Goal: Task Accomplishment & Management: Use online tool/utility

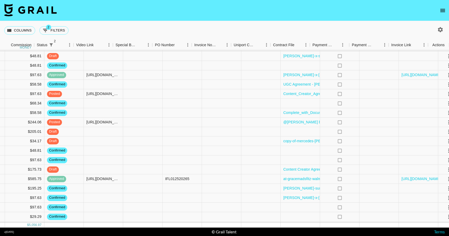
scroll to position [86, 488]
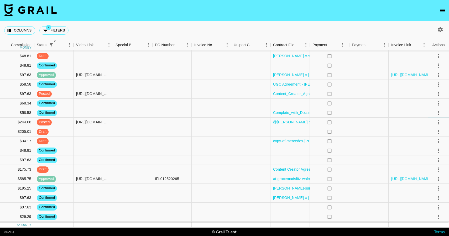
click at [434, 123] on div at bounding box center [438, 122] width 9 height 9
click at [438, 123] on icon "select merge strategy" at bounding box center [438, 122] width 6 height 6
click at [430, 170] on div "Approve" at bounding box center [427, 171] width 16 height 6
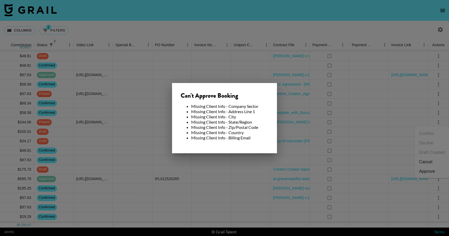
click at [294, 120] on div at bounding box center [224, 118] width 449 height 236
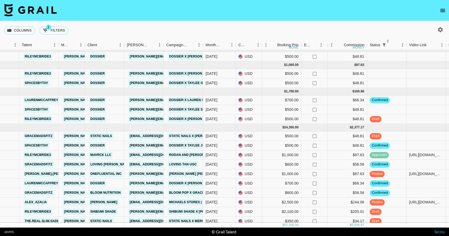
scroll to position [0, 155]
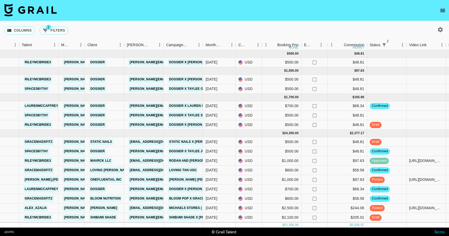
click at [437, 28] on icon "button" at bounding box center [440, 30] width 6 height 6
select select "[DATE]"
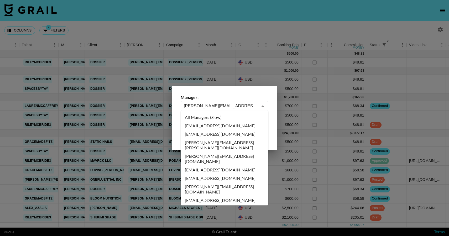
click at [197, 107] on input "[PERSON_NAME][EMAIL_ADDRESS][PERSON_NAME][DOMAIN_NAME]" at bounding box center [221, 106] width 74 height 6
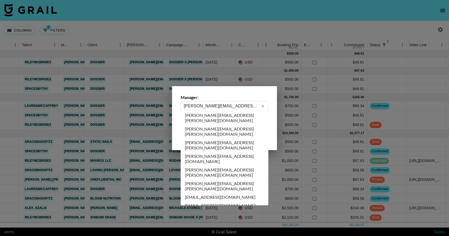
scroll to position [926, 0]
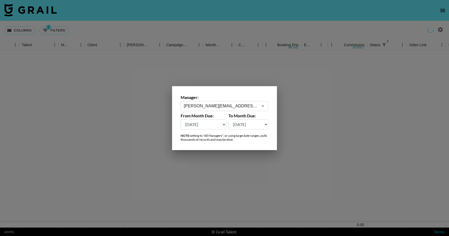
click at [220, 104] on input "[PERSON_NAME][EMAIL_ADDRESS][PERSON_NAME][DOMAIN_NAME]" at bounding box center [221, 106] width 74 height 6
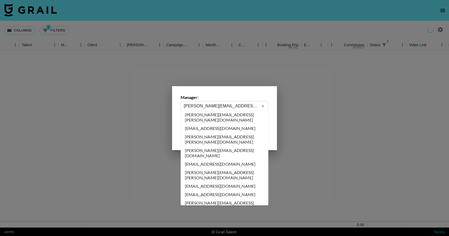
scroll to position [1249, 0]
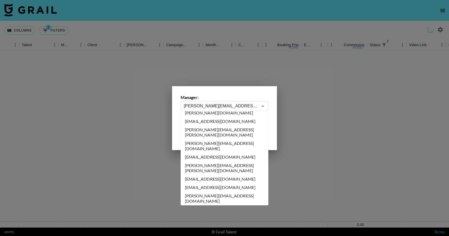
type input "[PERSON_NAME][EMAIL_ADDRESS][DOMAIN_NAME]"
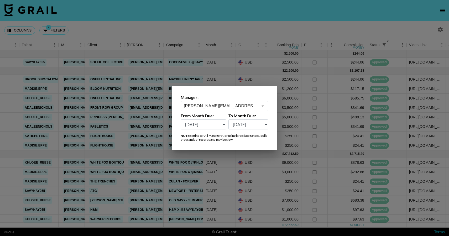
click at [220, 192] on div at bounding box center [224, 118] width 449 height 236
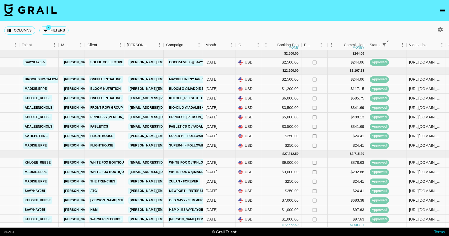
click at [442, 29] on icon "button" at bounding box center [440, 30] width 6 height 6
select select "[DATE]"
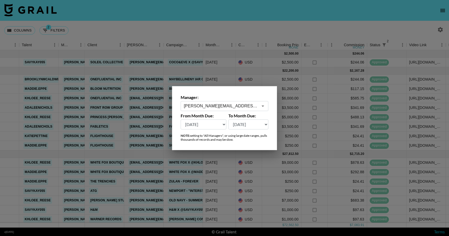
click at [259, 107] on div at bounding box center [262, 105] width 7 height 7
click at [259, 106] on button "Open" at bounding box center [262, 105] width 7 height 7
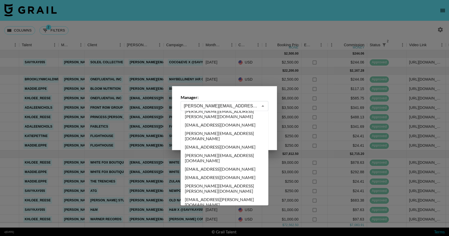
scroll to position [2780, 0]
type input "[PERSON_NAME][EMAIL_ADDRESS][DOMAIN_NAME]"
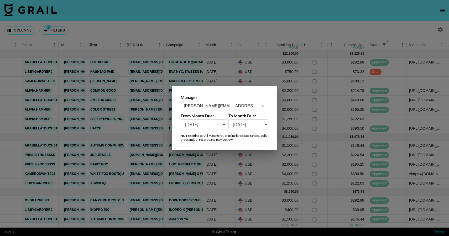
click at [246, 154] on div at bounding box center [224, 118] width 449 height 236
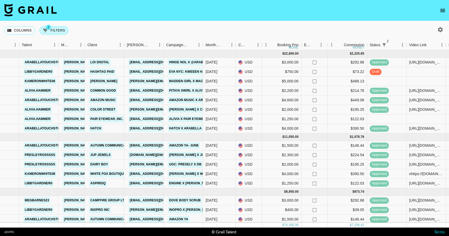
click at [52, 31] on button "2 Filters" at bounding box center [53, 30] width 29 height 8
select select "status"
select select "not"
select select "cancelled"
select select "status"
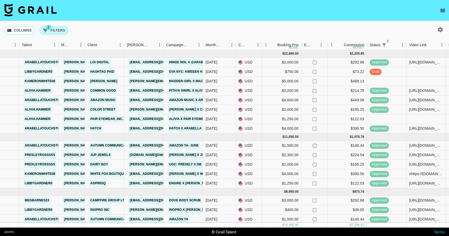
select select "not"
select select "declined"
select select "bookerId"
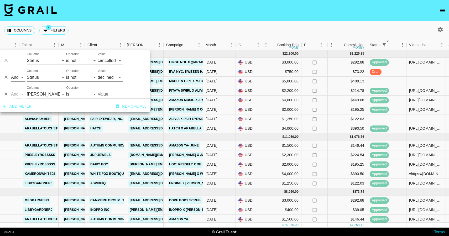
click at [86, 36] on div "Columns 2 Filters + Booking" at bounding box center [224, 30] width 449 height 19
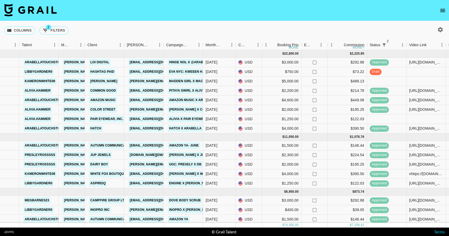
click at [444, 33] on div at bounding box center [440, 29] width 9 height 9
click at [441, 32] on icon "button" at bounding box center [440, 30] width 6 height 6
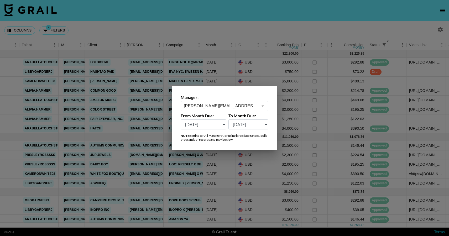
click at [221, 123] on select "[DATE] [DATE] '[DATE] May '[DATE] Mar '[DATE] Jan '[DATE] Nov '[DATE] Sep '[DAT…" at bounding box center [204, 124] width 46 height 10
select select "[DATE]"
click at [181, 119] on select "[DATE] [DATE] '[DATE] May '[DATE] Mar '[DATE] Jan '[DATE] Nov '[DATE] Sep '[DAT…" at bounding box center [204, 124] width 46 height 10
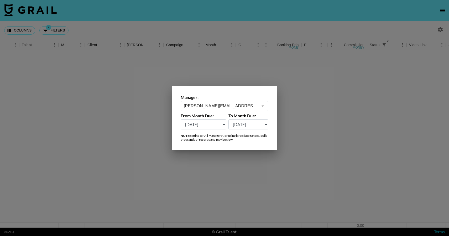
click at [189, 179] on div at bounding box center [224, 118] width 449 height 236
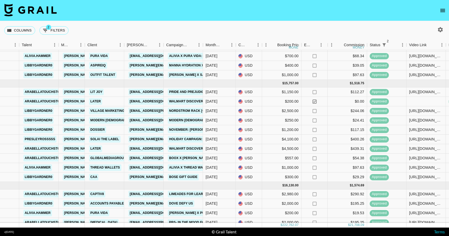
scroll to position [1106, 155]
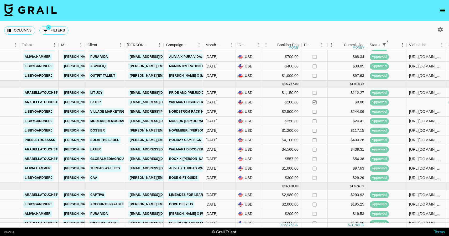
click at [440, 30] on icon "button" at bounding box center [440, 30] width 6 height 6
select select "[DATE]"
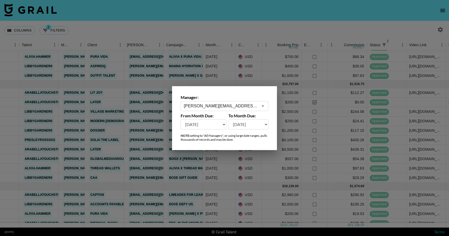
click at [236, 111] on div "Manager: [PERSON_NAME][EMAIL_ADDRESS][DOMAIN_NAME] ​ From Month Due: [DATE] [DA…" at bounding box center [224, 118] width 105 height 64
click at [236, 109] on input "[PERSON_NAME][EMAIL_ADDRESS][DOMAIN_NAME]" at bounding box center [221, 106] width 74 height 6
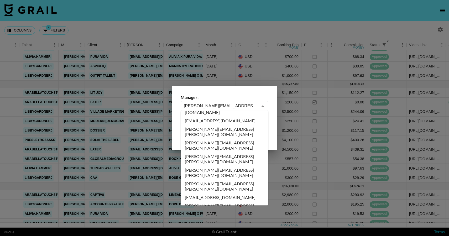
scroll to position [1282, 0]
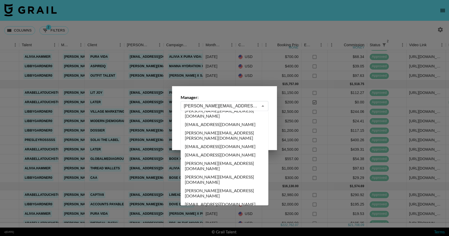
type input "[PERSON_NAME][EMAIL_ADDRESS][DOMAIN_NAME]"
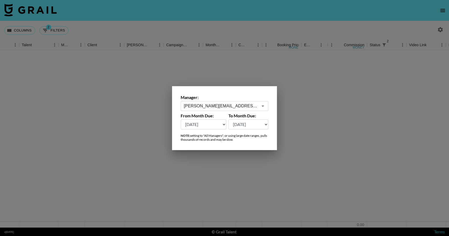
scroll to position [0, 155]
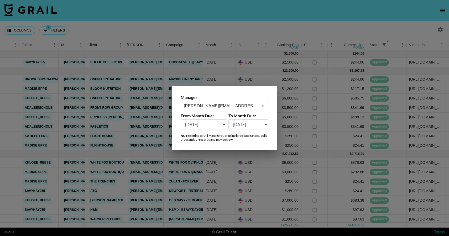
click at [210, 130] on div "Manager: [PERSON_NAME][EMAIL_ADDRESS][DOMAIN_NAME] ​ From Month Due: [DATE] [DA…" at bounding box center [224, 118] width 105 height 64
click at [209, 128] on select "[DATE] [DATE] '[DATE] May '[DATE] Mar '[DATE] Jan '[DATE] Nov '[DATE] Sep '[DAT…" at bounding box center [204, 124] width 46 height 10
click at [181, 119] on select "[DATE] [DATE] '[DATE] May '[DATE] Mar '[DATE] Jan '[DATE] Nov '[DATE] Sep '[DAT…" at bounding box center [204, 124] width 46 height 10
click at [200, 160] on div at bounding box center [224, 118] width 449 height 236
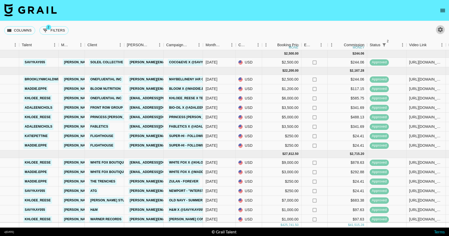
click at [439, 32] on icon "button" at bounding box center [440, 30] width 6 height 6
select select "[DATE]"
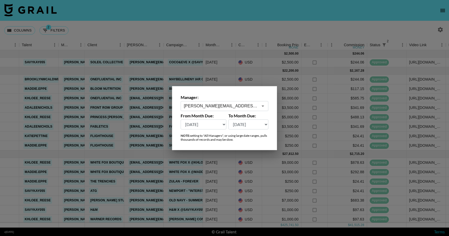
click at [217, 128] on select "[DATE] [DATE] '[DATE] May '[DATE] Mar '[DATE] Jan '[DATE] Nov '[DATE] Sep '[DAT…" at bounding box center [204, 124] width 46 height 10
click at [229, 108] on input "[PERSON_NAME][EMAIL_ADDRESS][DOMAIN_NAME]" at bounding box center [221, 106] width 74 height 6
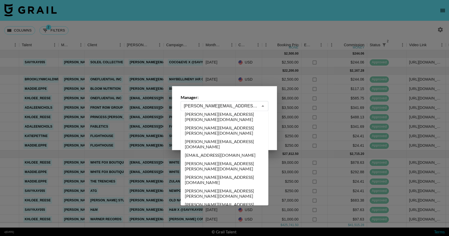
scroll to position [2200, 0]
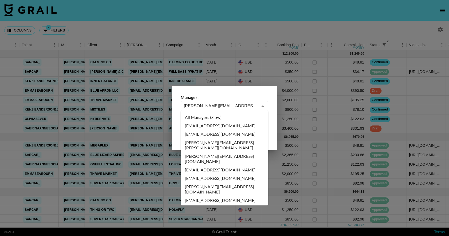
click at [229, 107] on input "[PERSON_NAME][EMAIL_ADDRESS][DOMAIN_NAME]" at bounding box center [221, 106] width 74 height 6
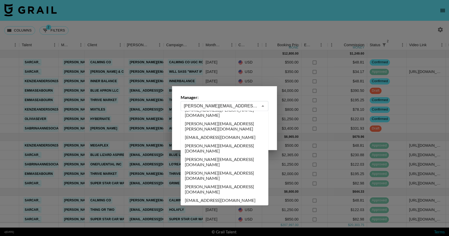
scroll to position [1874, 0]
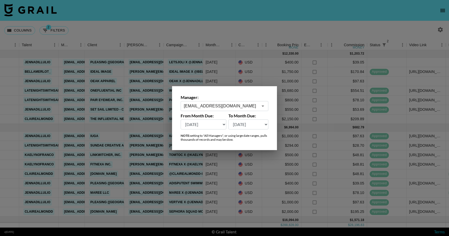
click at [229, 109] on div "[EMAIL_ADDRESS][DOMAIN_NAME] ​" at bounding box center [225, 106] width 88 height 10
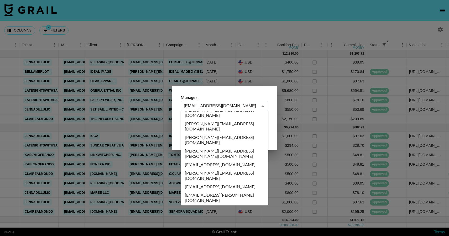
scroll to position [0, 0]
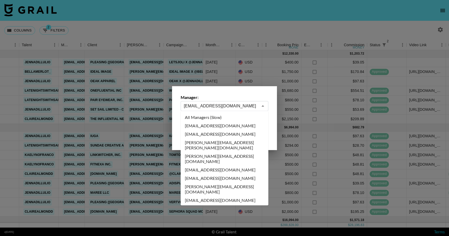
click at [219, 125] on li "[EMAIL_ADDRESS][DOMAIN_NAME]" at bounding box center [225, 126] width 88 height 8
type input "[EMAIL_ADDRESS][DOMAIN_NAME]"
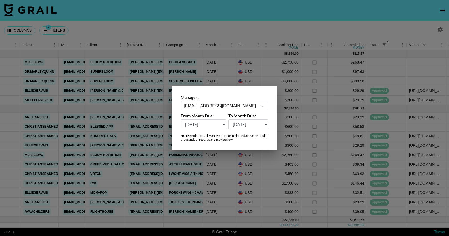
click at [222, 109] on div "[EMAIL_ADDRESS][DOMAIN_NAME] ​" at bounding box center [225, 106] width 88 height 10
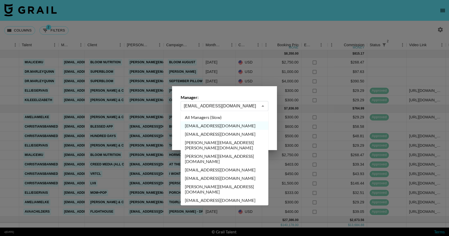
click at [241, 64] on div at bounding box center [224, 118] width 449 height 236
